Goal: Task Accomplishment & Management: Use online tool/utility

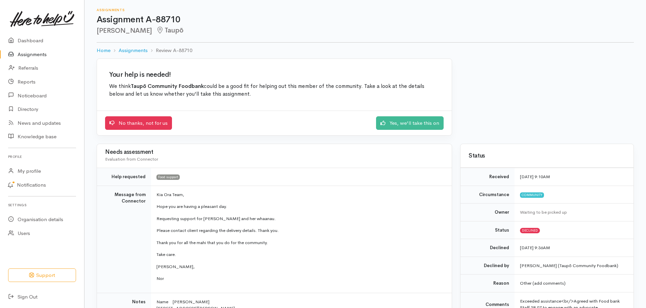
click at [29, 54] on link "Assignments" at bounding box center [42, 55] width 84 height 14
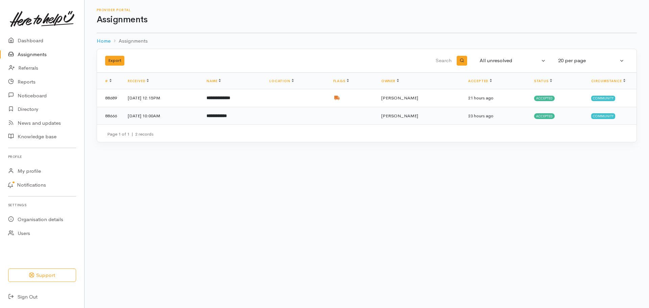
click at [327, 119] on td at bounding box center [296, 116] width 64 height 18
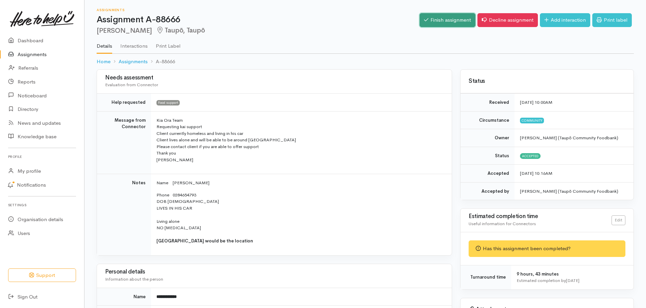
click at [439, 19] on link "Finish assignment" at bounding box center [448, 20] width 56 height 14
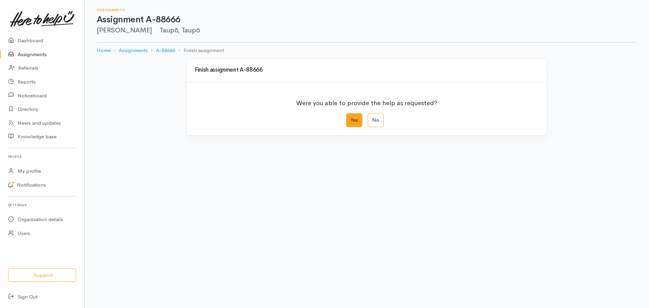
click at [355, 120] on label "Yes" at bounding box center [354, 120] width 16 height 14
click at [351, 118] on input "Yes" at bounding box center [348, 115] width 4 height 4
radio input "true"
click at [355, 120] on label "Yes" at bounding box center [354, 120] width 16 height 14
click at [351, 118] on input "Yes" at bounding box center [348, 115] width 4 height 4
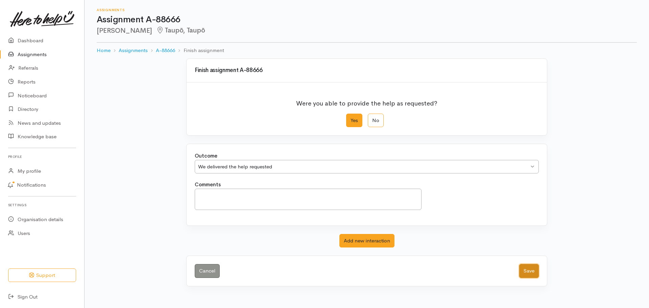
click at [527, 268] on button "Save" at bounding box center [529, 271] width 20 height 14
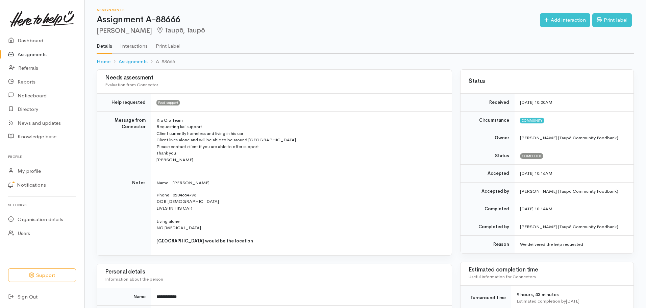
click at [42, 56] on link "Assignments" at bounding box center [42, 55] width 84 height 14
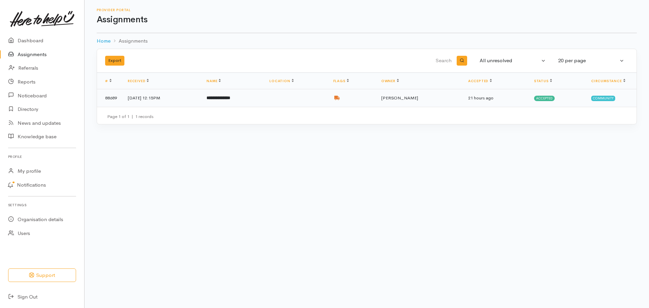
click at [297, 100] on td at bounding box center [296, 98] width 64 height 18
